Goal: Information Seeking & Learning: Learn about a topic

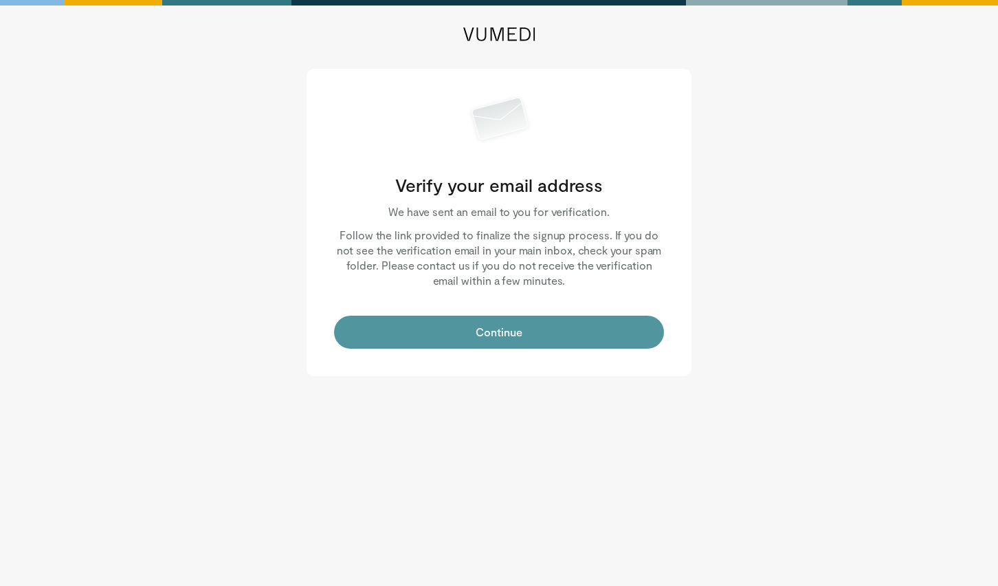
click at [551, 337] on button "Continue" at bounding box center [499, 331] width 330 height 33
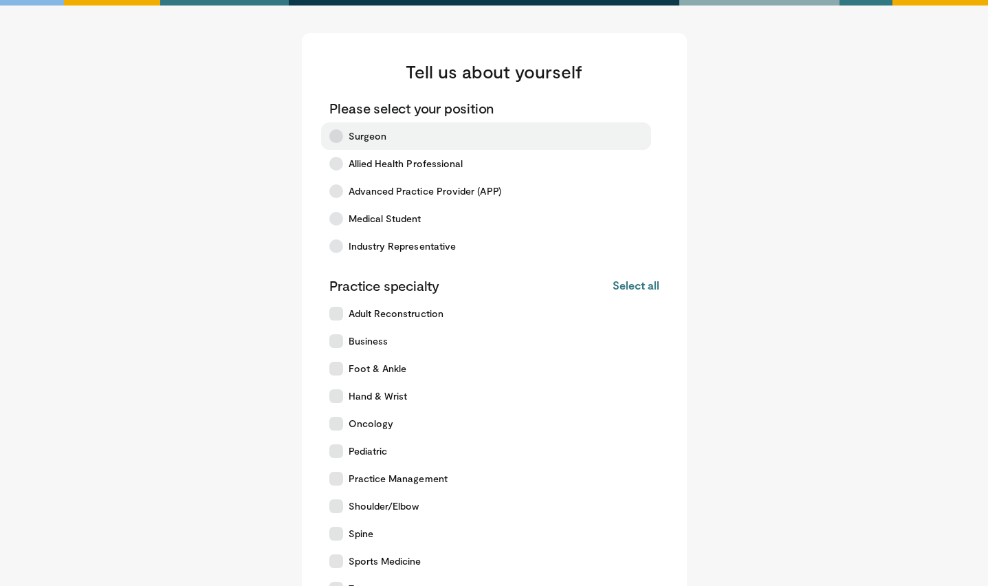
click at [336, 139] on icon at bounding box center [336, 136] width 14 height 14
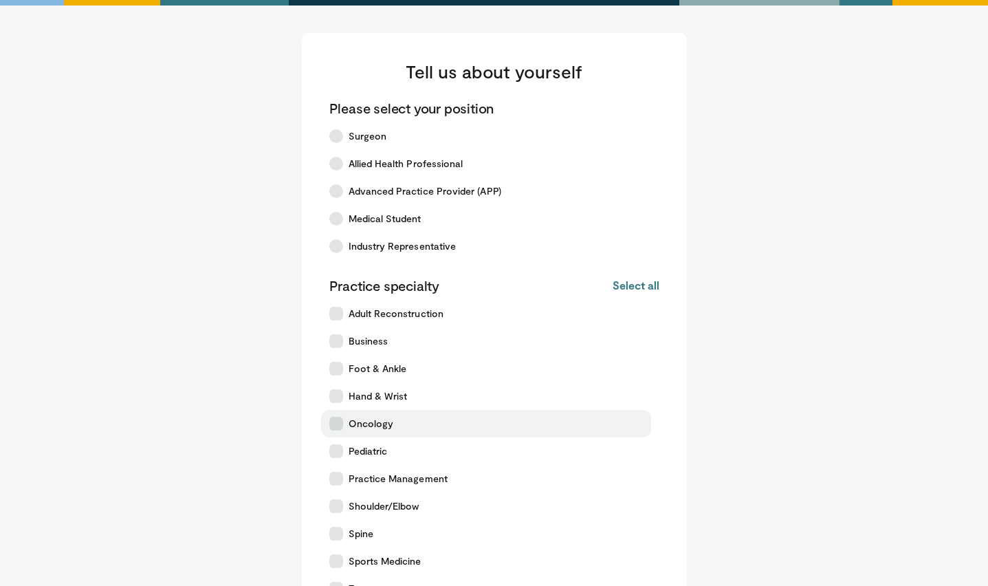
scroll to position [238, 0]
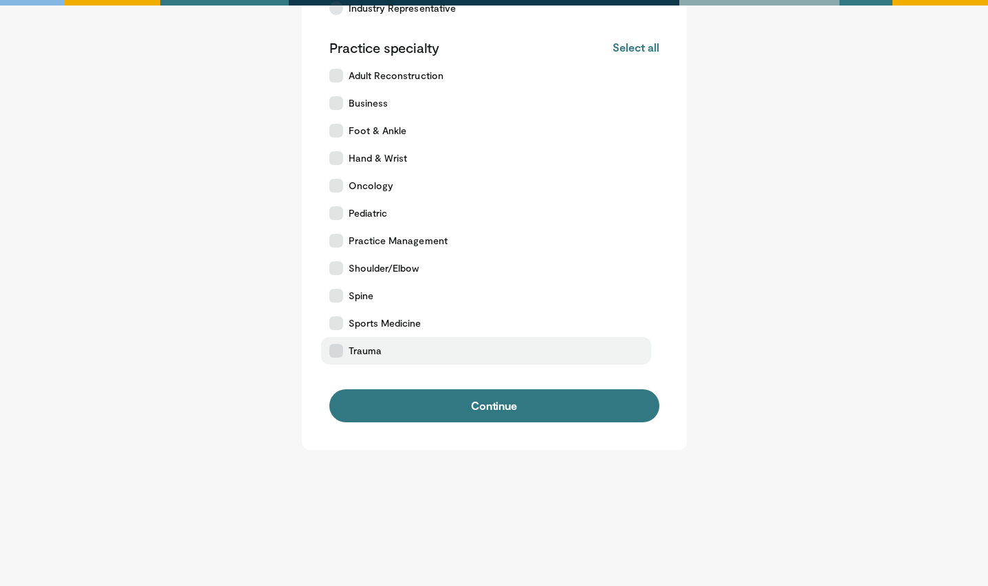
click at [338, 350] on icon at bounding box center [336, 351] width 14 height 14
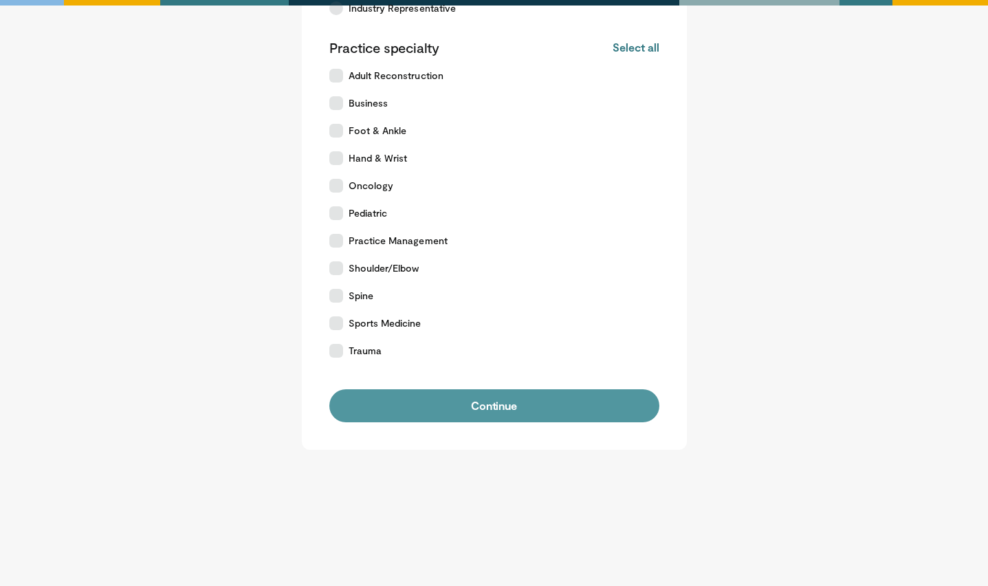
click at [355, 397] on button "Continue" at bounding box center [494, 405] width 330 height 33
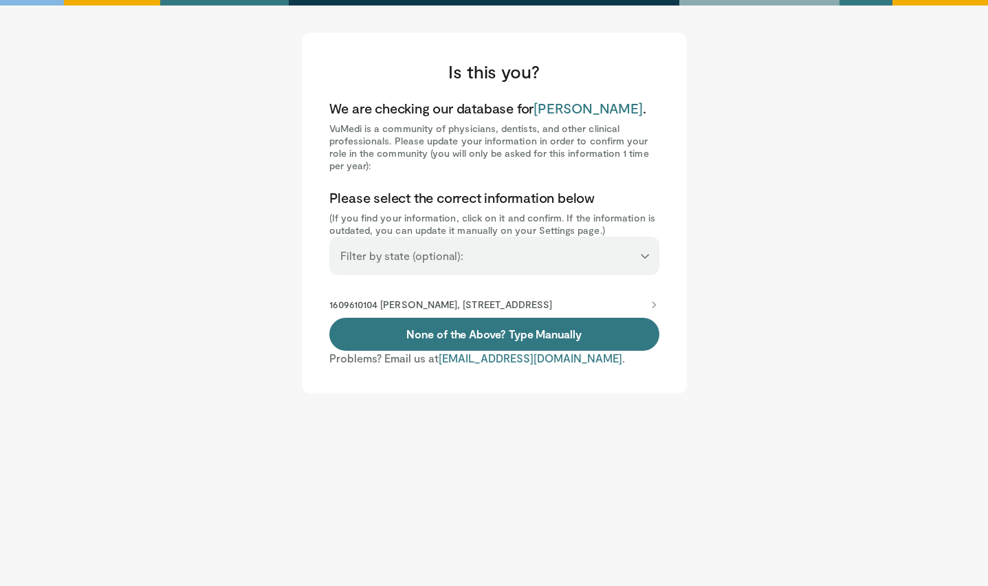
click at [388, 261] on select "**********" at bounding box center [494, 249] width 330 height 26
select select "**"
click at [329, 236] on select "**********" at bounding box center [494, 249] width 330 height 26
click at [430, 257] on select "**********" at bounding box center [494, 249] width 330 height 26
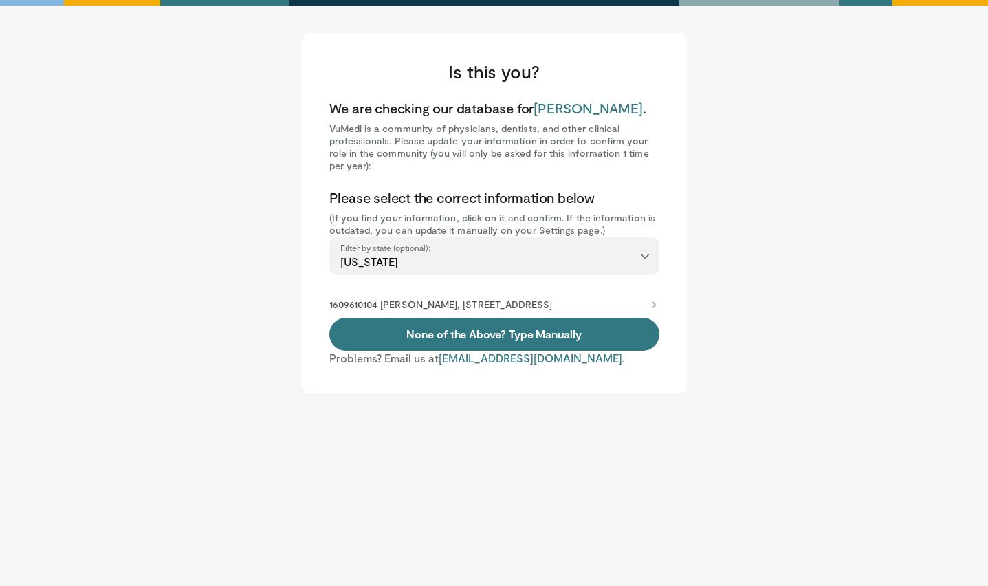
click at [302, 235] on div "**********" at bounding box center [494, 213] width 385 height 360
click at [344, 302] on p "1609610104 Mark Haft, 26520 Cactus Ave, Moreno Valley, CA, 92555-3927" at bounding box center [440, 304] width 223 height 12
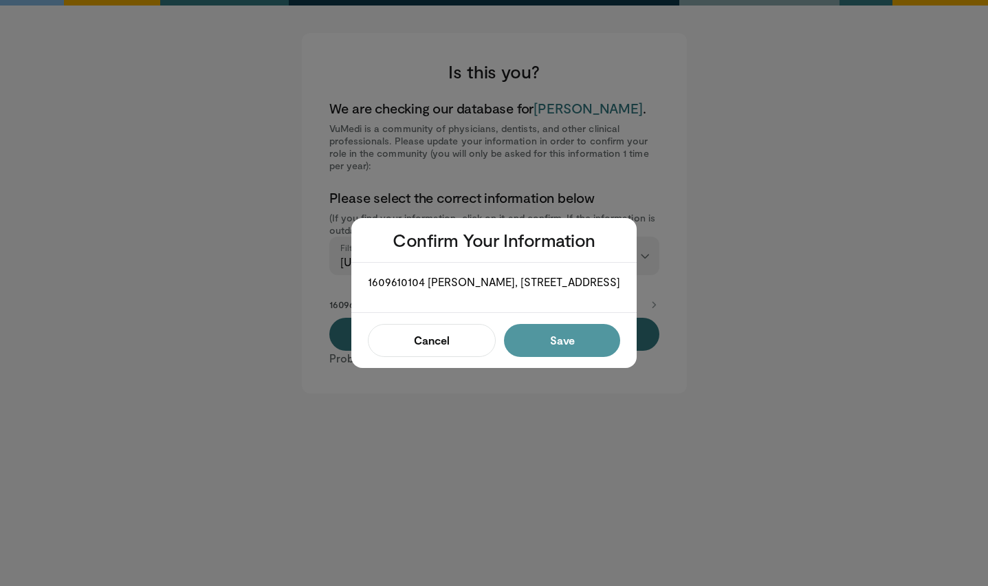
click at [564, 354] on button "Save" at bounding box center [562, 340] width 116 height 33
click at [537, 348] on button "Confirm" at bounding box center [558, 340] width 124 height 33
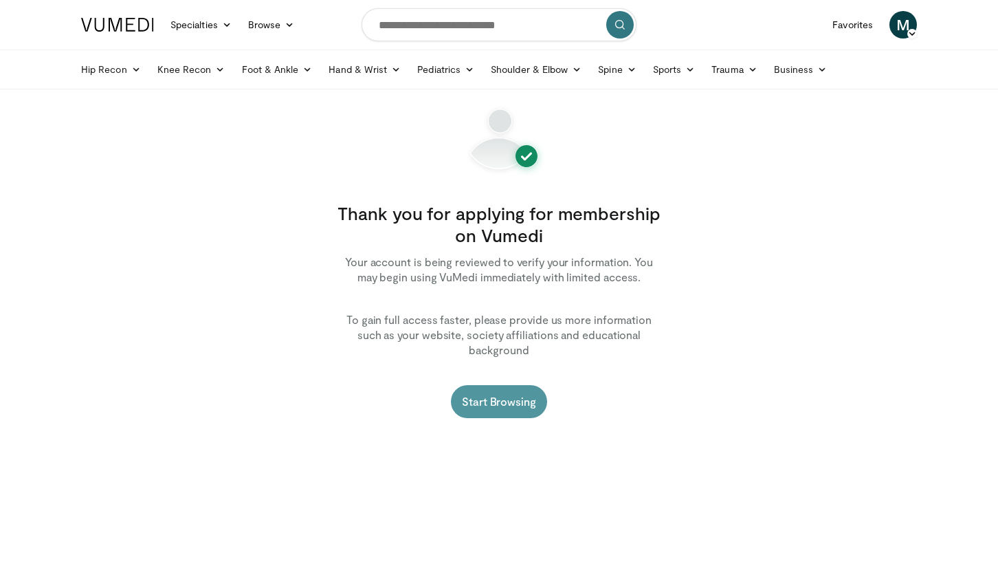
click at [503, 386] on link "Start Browsing" at bounding box center [499, 401] width 96 height 33
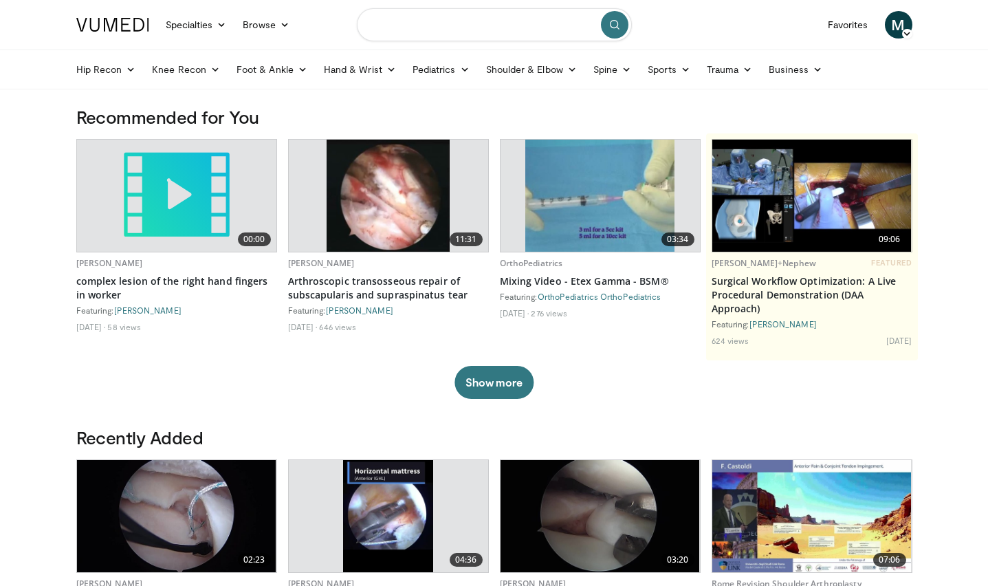
click at [442, 24] on input "Search topics, interventions" at bounding box center [494, 24] width 275 height 33
type input "*"
type input "**********"
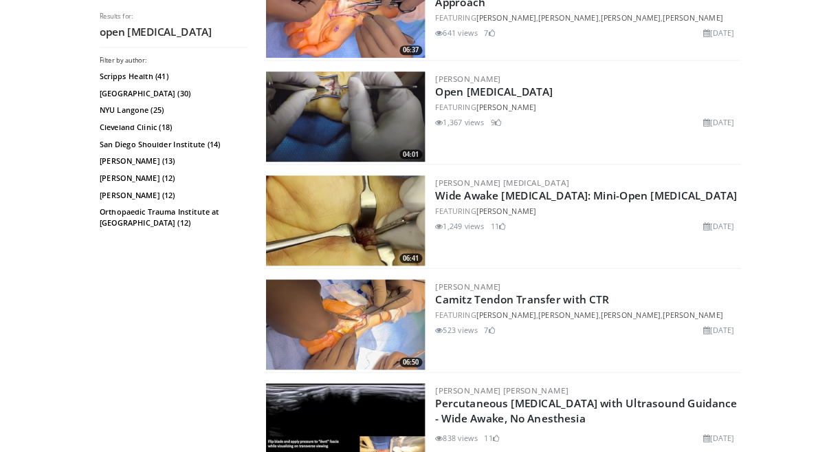
scroll to position [867, 0]
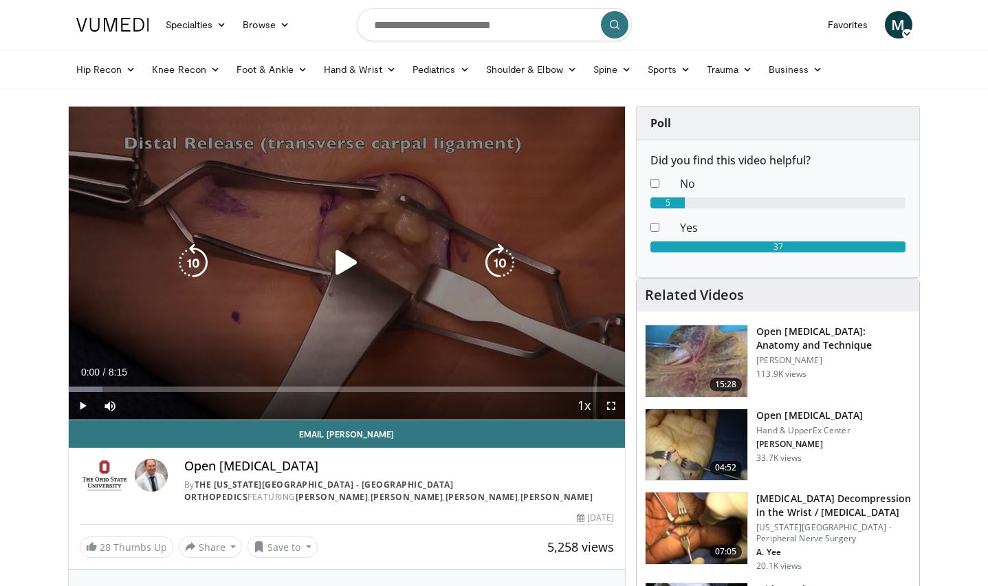
click at [350, 258] on icon "Video Player" at bounding box center [346, 262] width 38 height 38
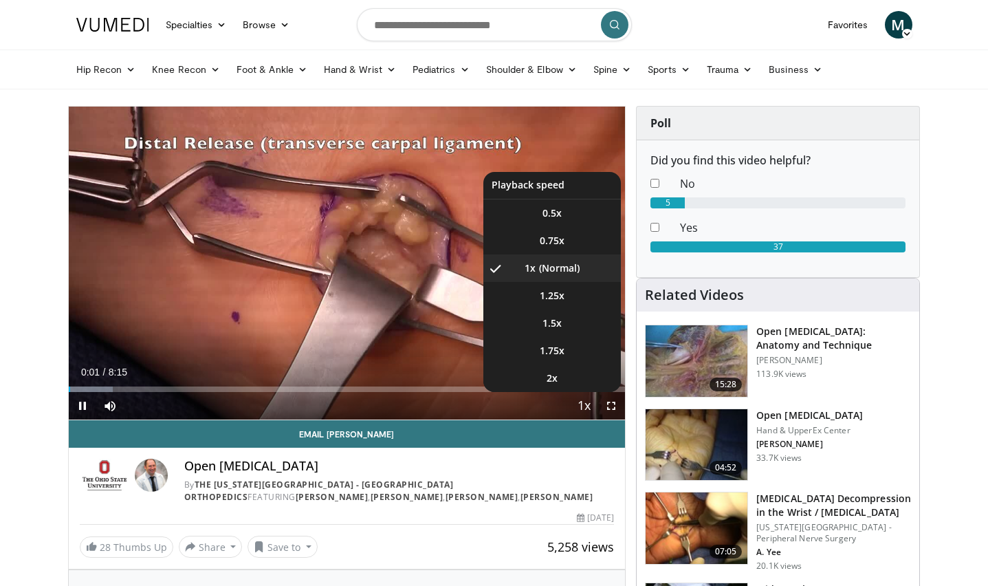
click at [589, 407] on span "Video Player" at bounding box center [583, 405] width 19 height 27
click at [554, 379] on span "2x" at bounding box center [551, 378] width 11 height 14
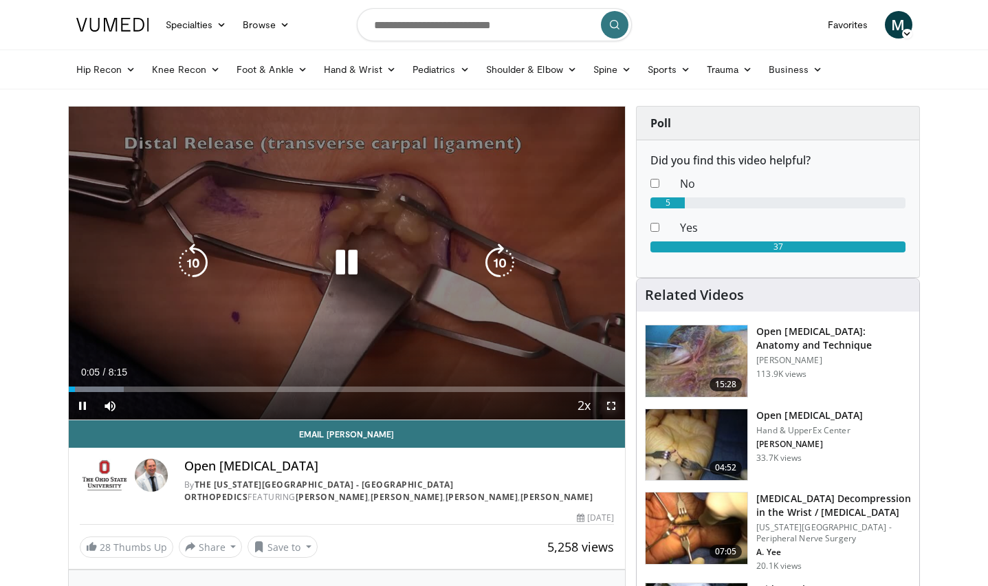
drag, startPoint x: 614, startPoint y: 406, endPoint x: 617, endPoint y: 477, distance: 71.5
click at [614, 406] on span "Video Player" at bounding box center [610, 405] width 27 height 27
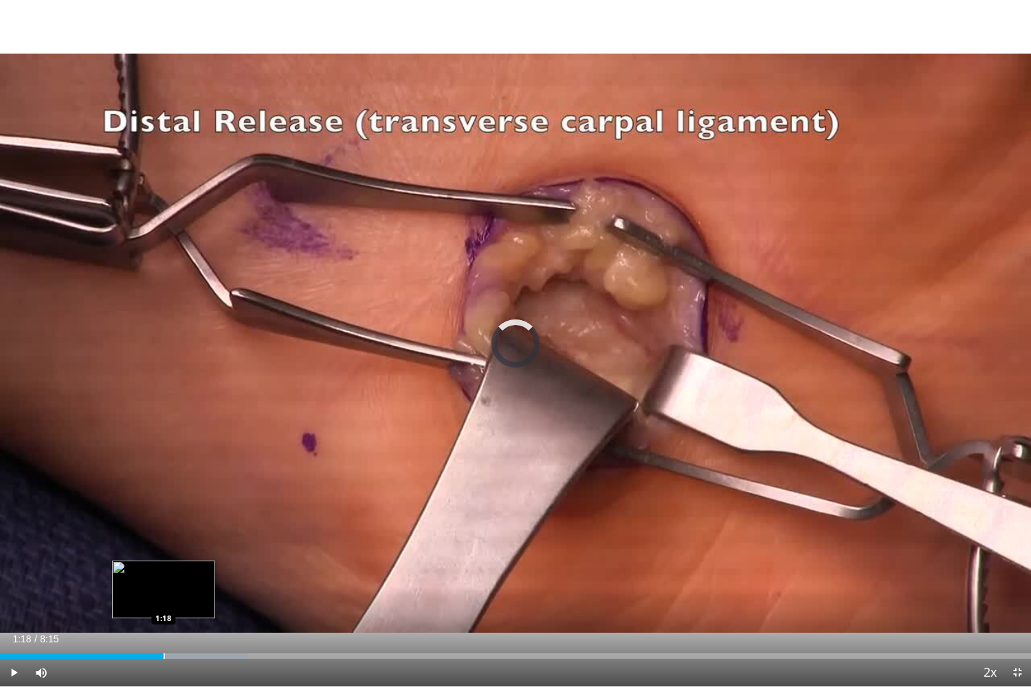
click at [164, 585] on div "Loaded : 23.99% 1:18 1:18" at bounding box center [515, 652] width 1031 height 13
click at [142, 585] on div "Progress Bar" at bounding box center [142, 656] width 1 height 5
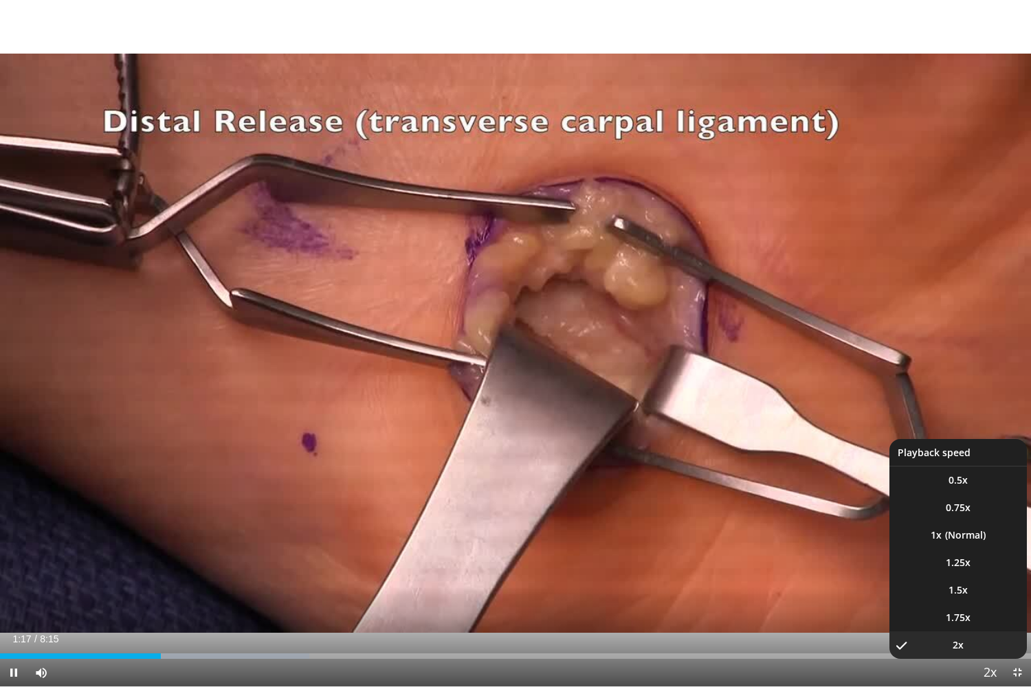
click at [987, 585] on span "Video Player" at bounding box center [989, 673] width 19 height 27
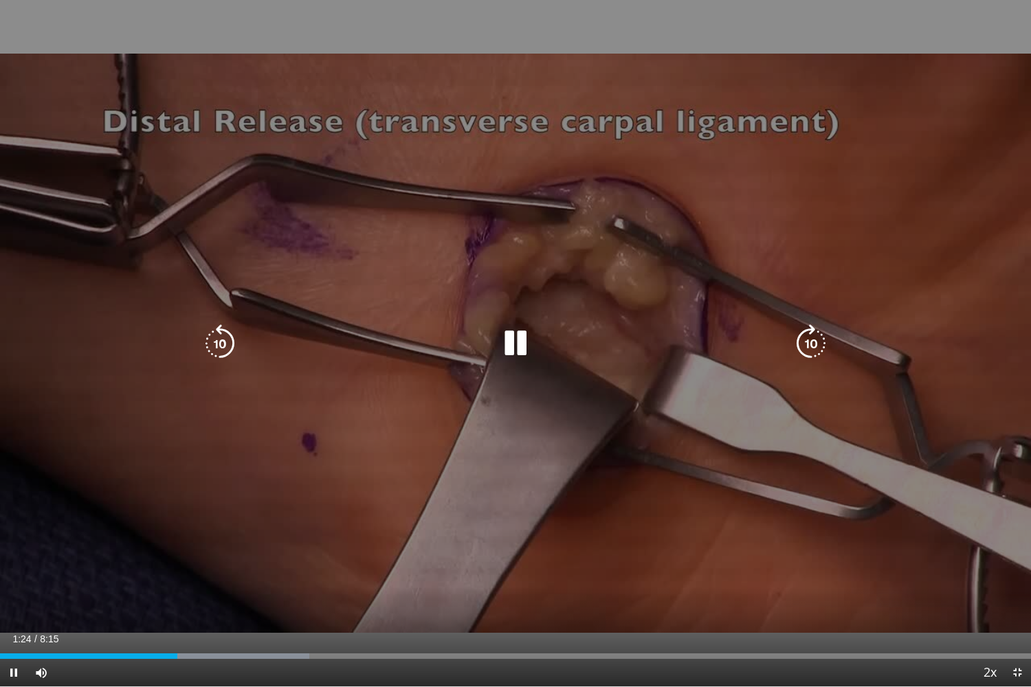
click at [975, 565] on div "10 seconds Tap to unmute" at bounding box center [515, 343] width 1031 height 687
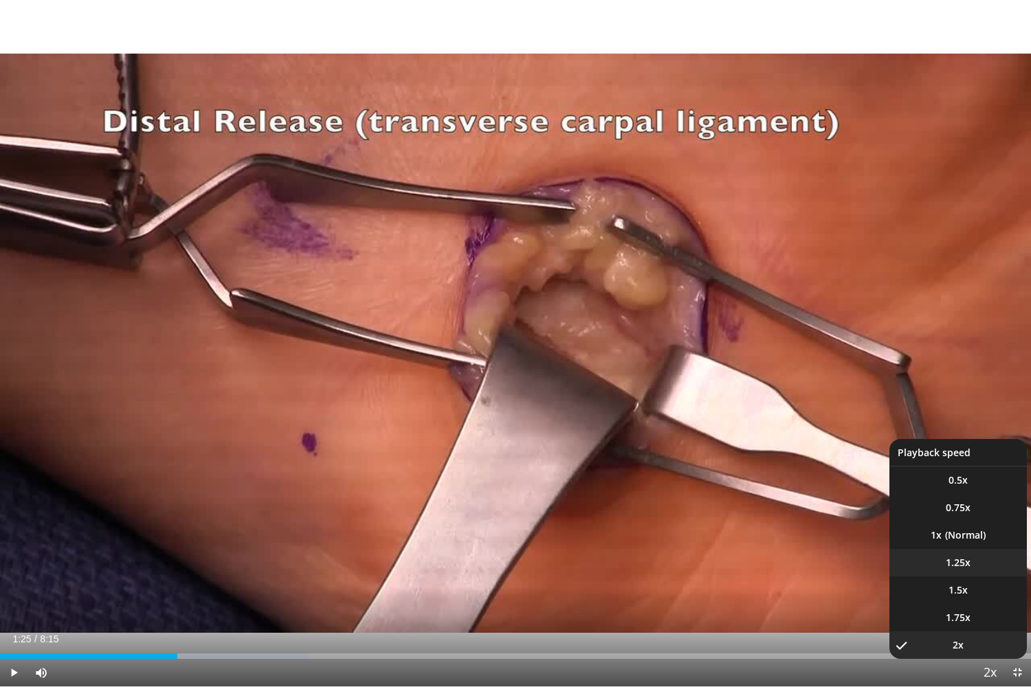
click at [963, 565] on span "1.25x" at bounding box center [958, 563] width 25 height 14
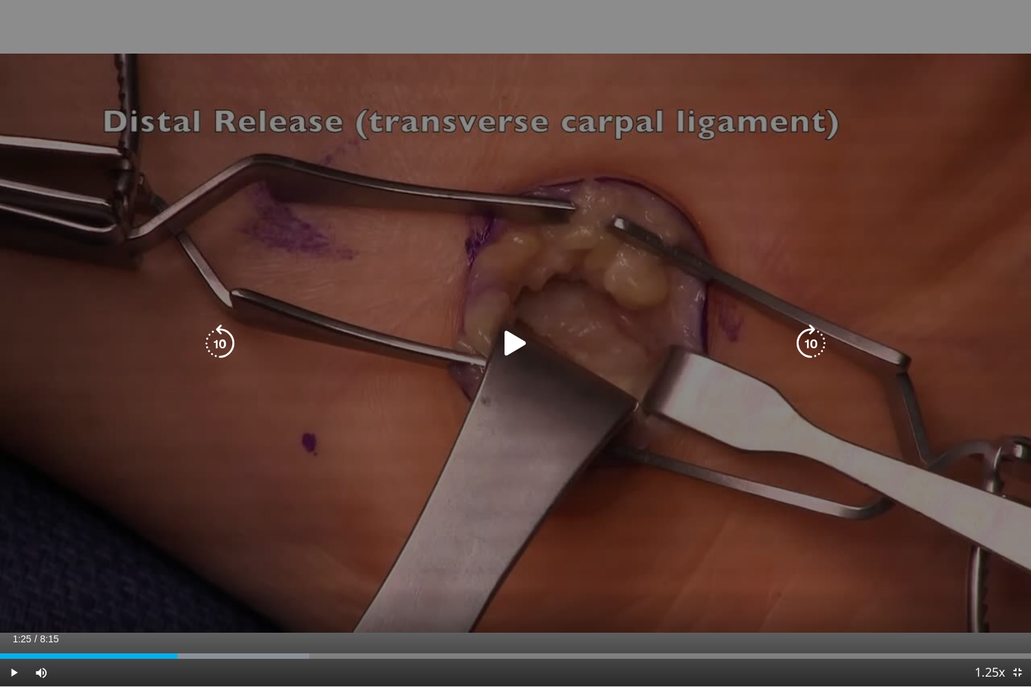
click at [617, 446] on div "10 seconds Tap to unmute" at bounding box center [515, 343] width 1031 height 687
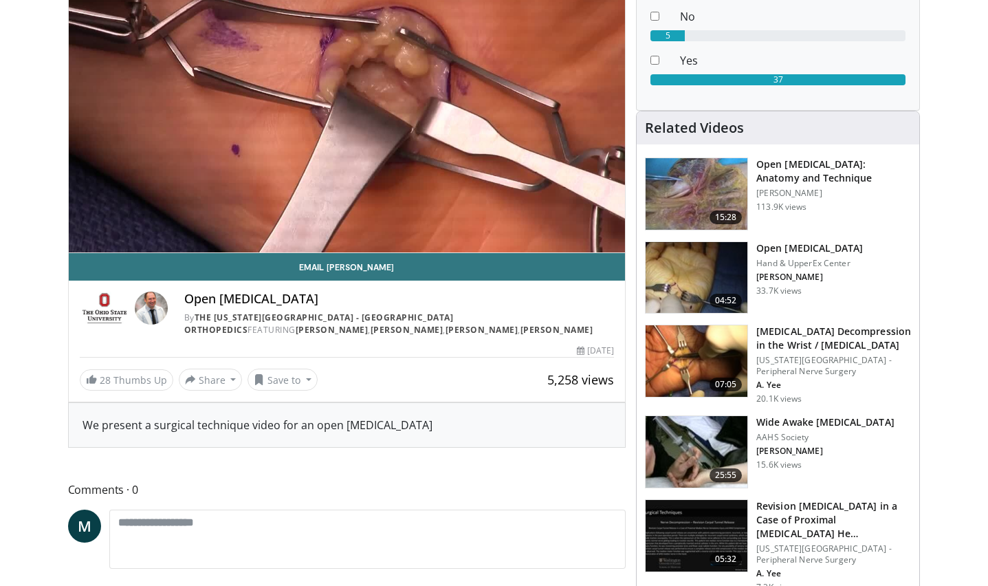
scroll to position [27, 0]
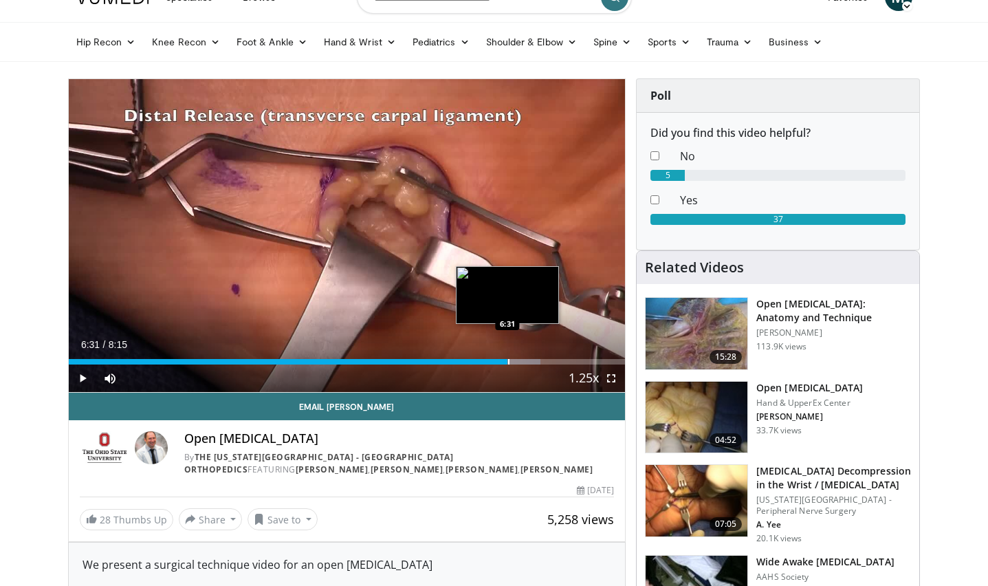
click at [507, 356] on div "Loaded : 84.79% 5:58 6:31" at bounding box center [347, 357] width 557 height 13
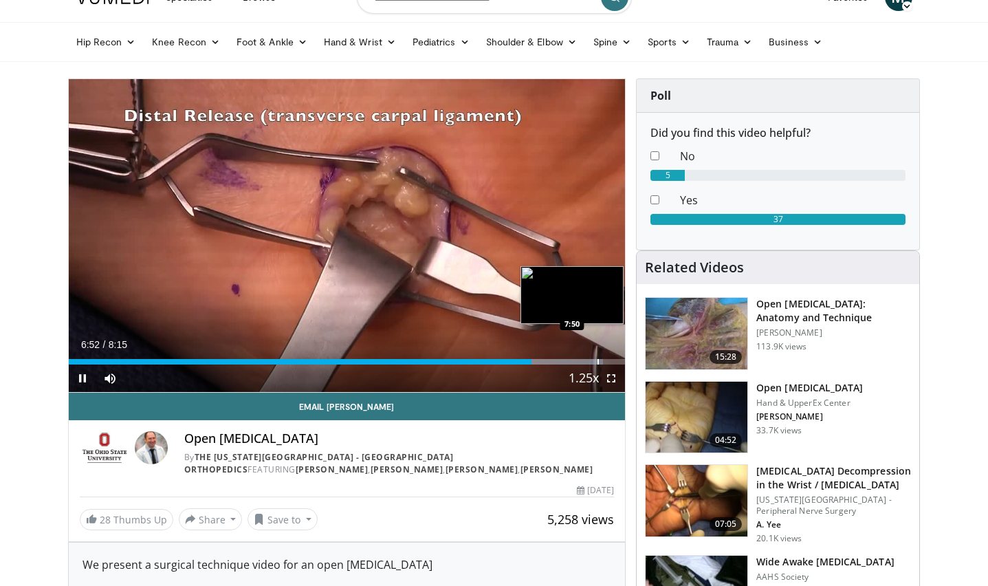
click at [597, 359] on div "Loaded : 96.02% 6:52 7:50" at bounding box center [347, 361] width 557 height 5
